Goal: Information Seeking & Learning: Compare options

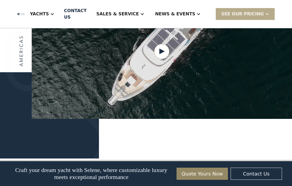
scroll to position [782, 0]
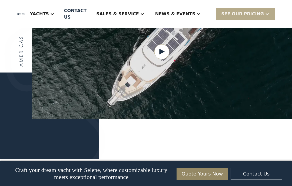
click at [60, 17] on div "Yachts" at bounding box center [42, 14] width 35 height 22
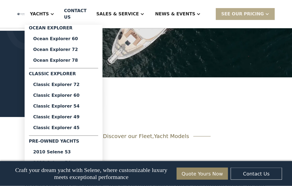
scroll to position [826, 0]
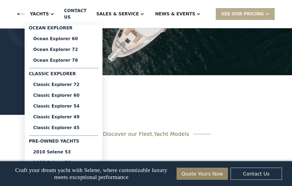
click at [82, 73] on div "Classic Explorer" at bounding box center [63, 75] width 69 height 9
click at [86, 76] on div "Classic Explorer" at bounding box center [63, 75] width 69 height 9
click at [92, 129] on div "Classic Explorer 45" at bounding box center [63, 128] width 60 height 4
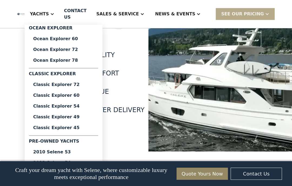
scroll to position [553, 0]
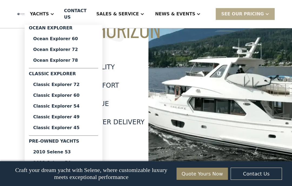
click at [91, 117] on div "Classic Explorer 49" at bounding box center [63, 117] width 60 height 4
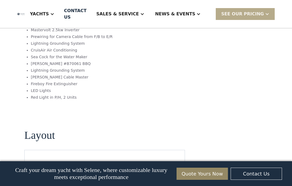
scroll to position [816, 0]
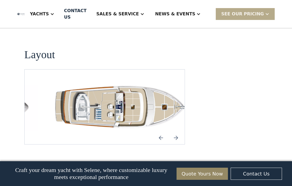
click at [155, 132] on img "Previous slide" at bounding box center [160, 138] width 13 height 13
click at [173, 132] on img "Next slide" at bounding box center [175, 138] width 13 height 13
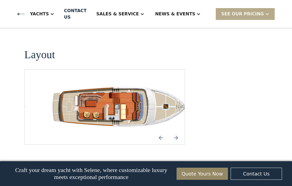
click at [174, 132] on img "Next slide" at bounding box center [175, 138] width 13 height 13
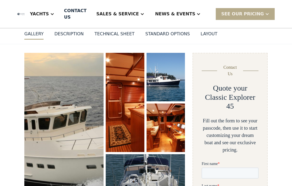
scroll to position [53, 0]
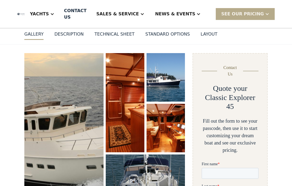
click at [171, 73] on img "open lightbox" at bounding box center [165, 77] width 39 height 49
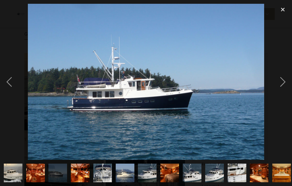
click at [147, 177] on img "show item 7 of 17" at bounding box center [147, 173] width 28 height 19
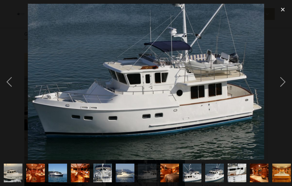
click at [277, 11] on div "close lightbox" at bounding box center [282, 10] width 18 height 12
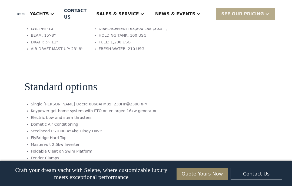
scroll to position [816, 0]
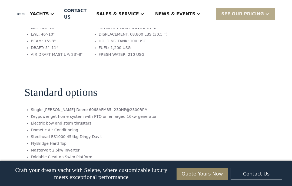
scroll to position [817, 0]
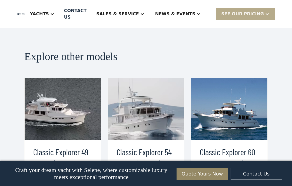
scroll to position [1121, 0]
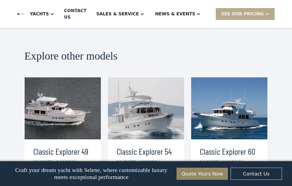
click at [236, 145] on h3 "Classic Explorer 60" at bounding box center [229, 151] width 59 height 13
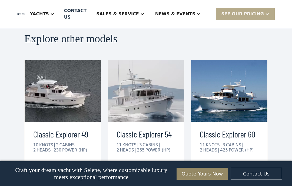
scroll to position [1131, 0]
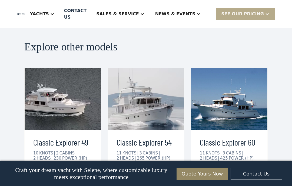
click at [238, 170] on link "view details" at bounding box center [226, 175] width 53 height 11
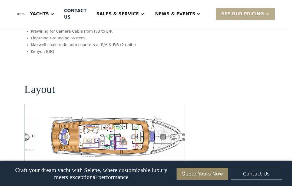
scroll to position [1010, 0]
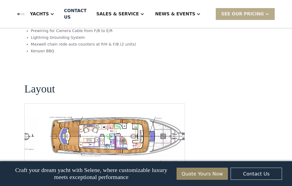
click at [177, 157] on img "Next slide" at bounding box center [175, 163] width 13 height 13
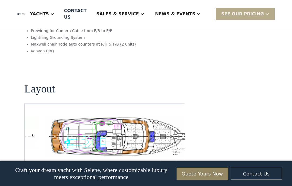
click at [182, 157] on img "Next slide" at bounding box center [175, 163] width 13 height 13
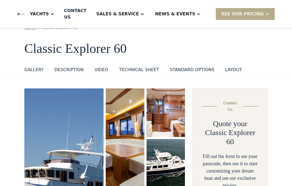
scroll to position [0, 0]
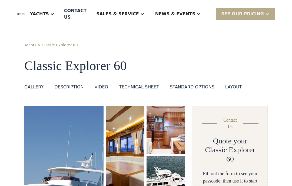
click at [54, 14] on div at bounding box center [52, 14] width 4 height 4
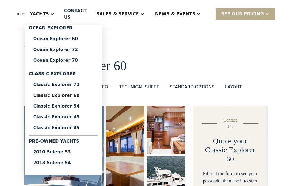
click at [54, 16] on div at bounding box center [52, 14] width 4 height 4
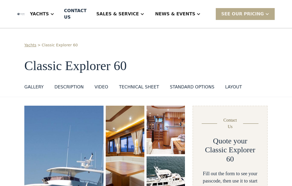
click at [60, 17] on div "Yachts" at bounding box center [42, 14] width 35 height 22
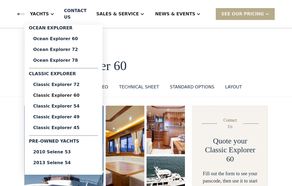
click at [93, 40] on div "Ocean Explorer 60" at bounding box center [63, 39] width 60 height 4
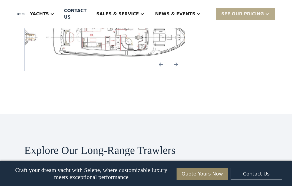
scroll to position [1258, 0]
